Goal: Find specific page/section: Find specific page/section

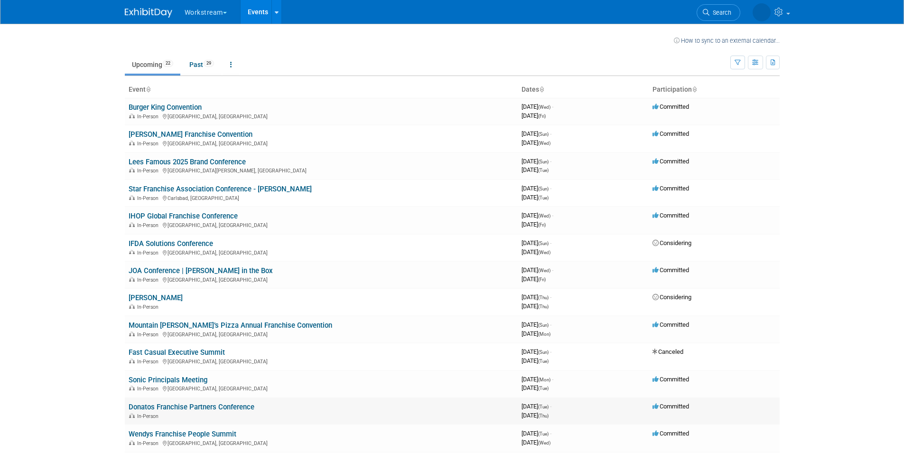
click at [197, 414] on div "In-Person" at bounding box center [321, 415] width 385 height 8
click at [201, 408] on link "Donatos Franchise Partners Conference" at bounding box center [192, 406] width 126 height 9
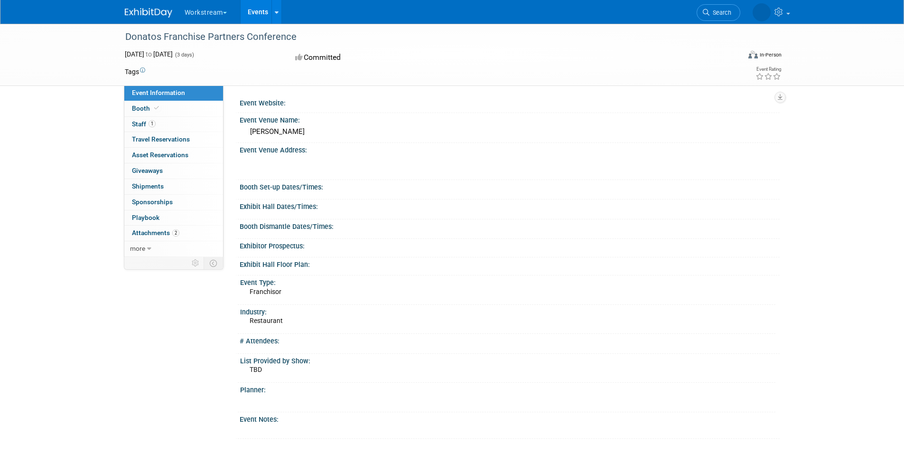
drag, startPoint x: 313, startPoint y: 128, endPoint x: 236, endPoint y: 130, distance: 76.9
click at [236, 130] on div "Event Venue Name: [GEOGRAPHIC_DATA]" at bounding box center [507, 128] width 544 height 30
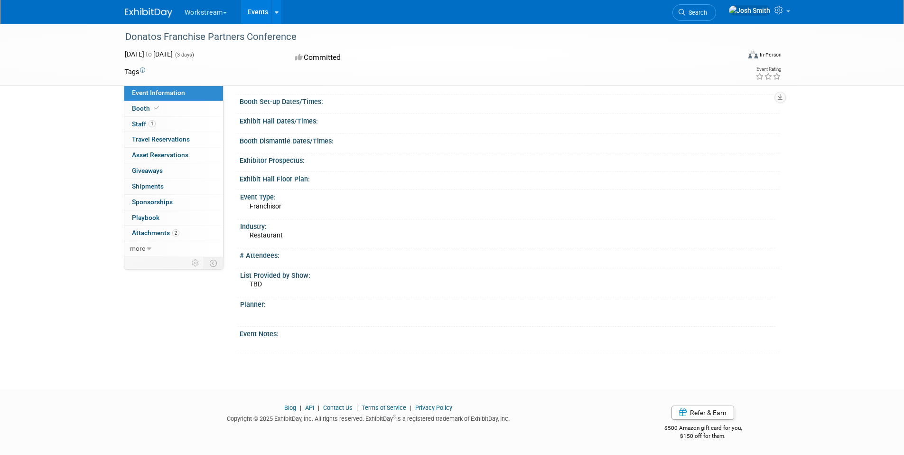
scroll to position [86, 0]
click at [164, 122] on link "1 Staff 1" at bounding box center [173, 124] width 99 height 15
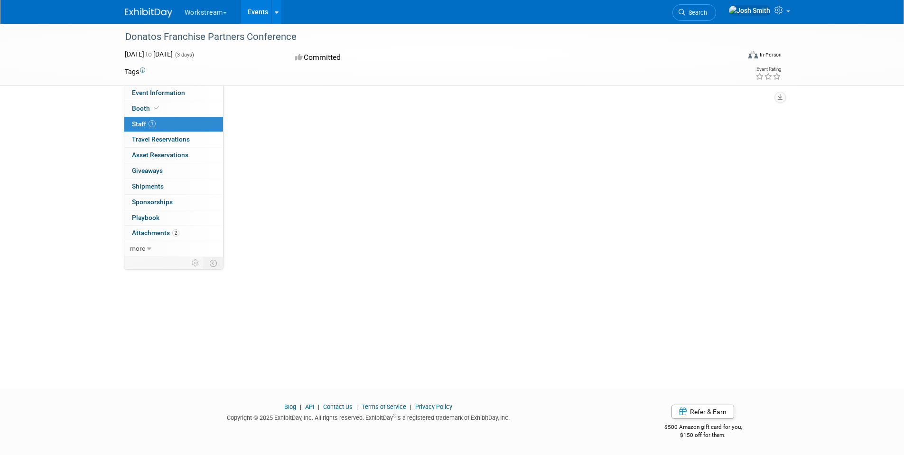
scroll to position [0, 0]
